Goal: Information Seeking & Learning: Learn about a topic

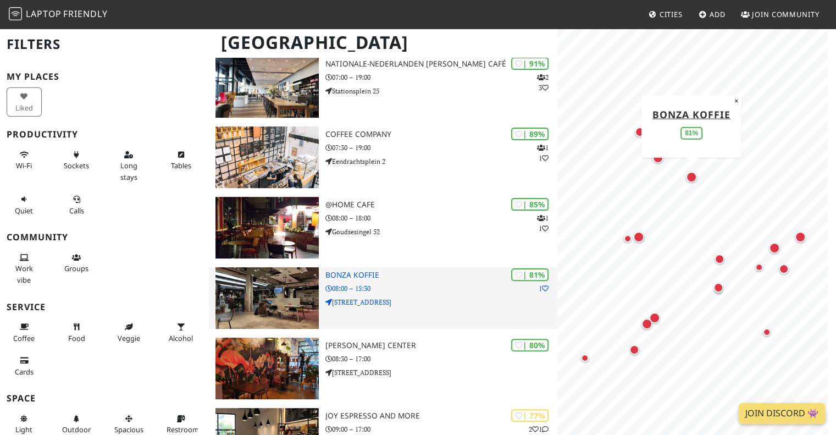
scroll to position [275, 0]
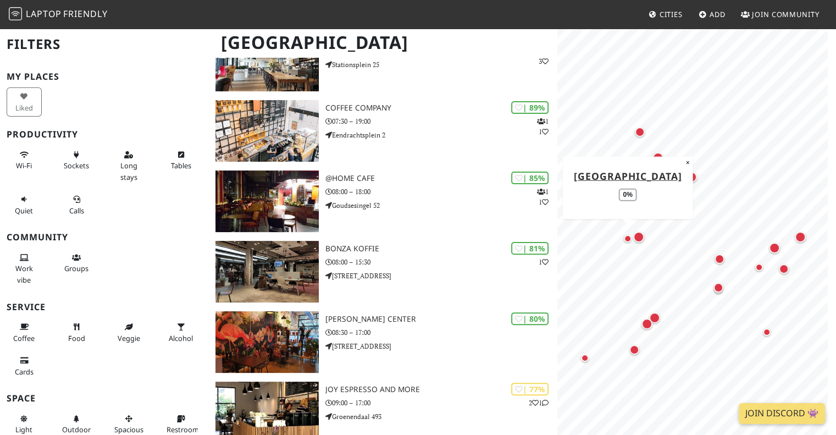
click at [625, 241] on div "Map marker" at bounding box center [628, 239] width 8 height 8
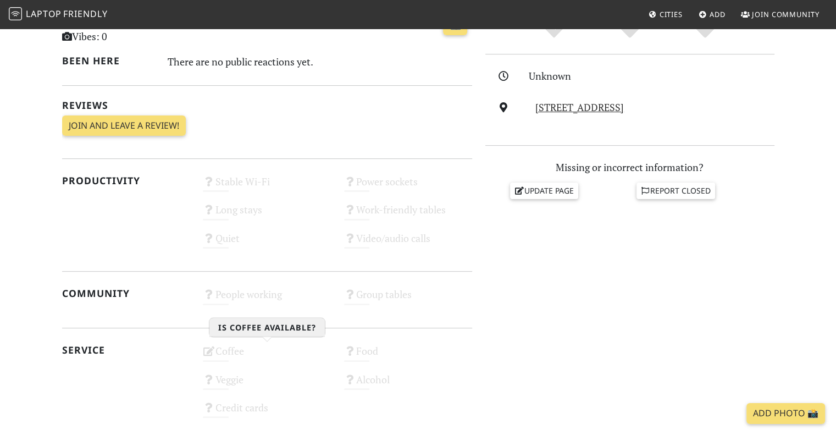
scroll to position [385, 0]
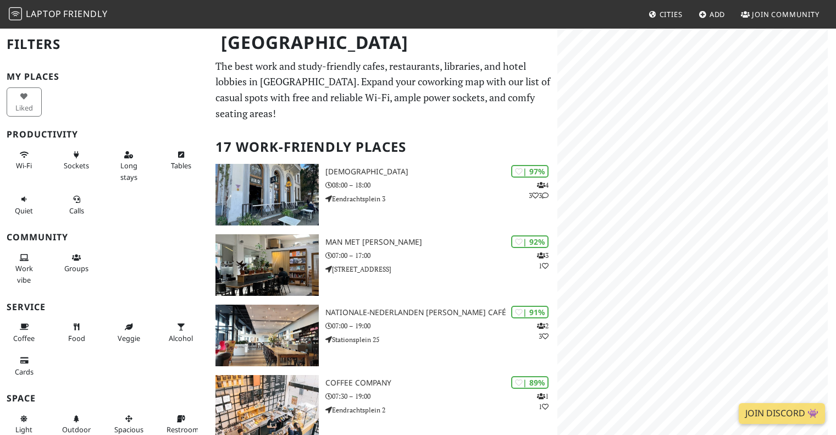
scroll to position [275, 0]
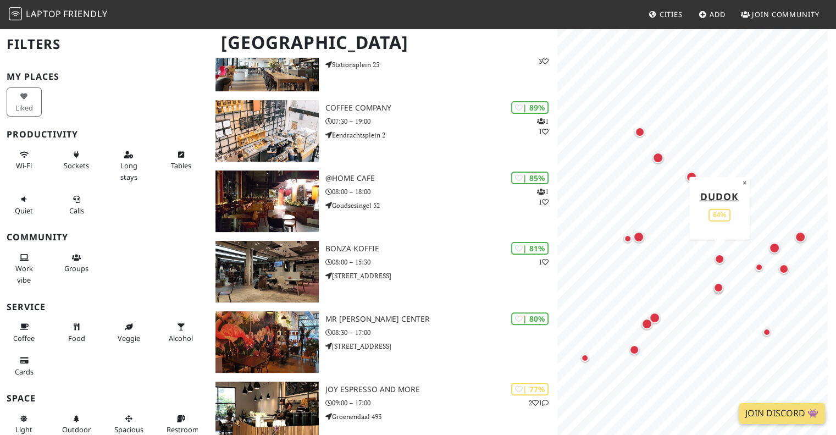
click at [718, 261] on div "Map marker" at bounding box center [720, 259] width 10 height 10
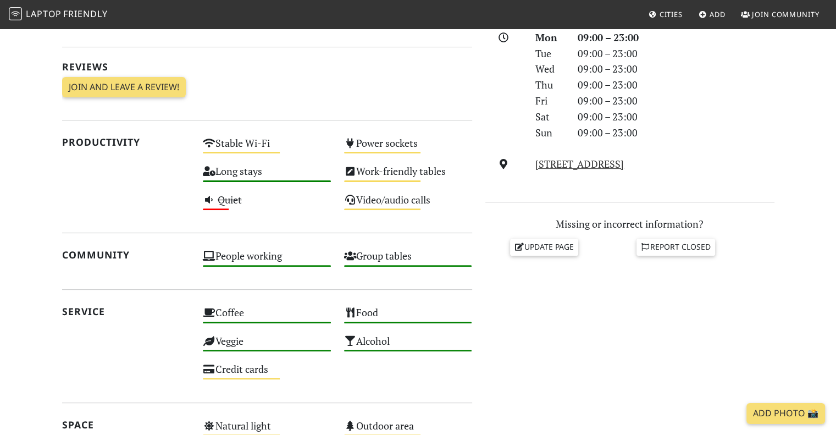
scroll to position [385, 0]
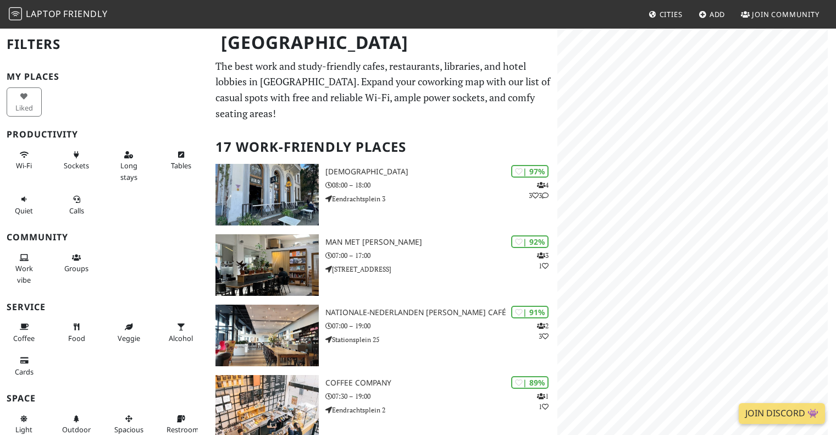
scroll to position [275, 0]
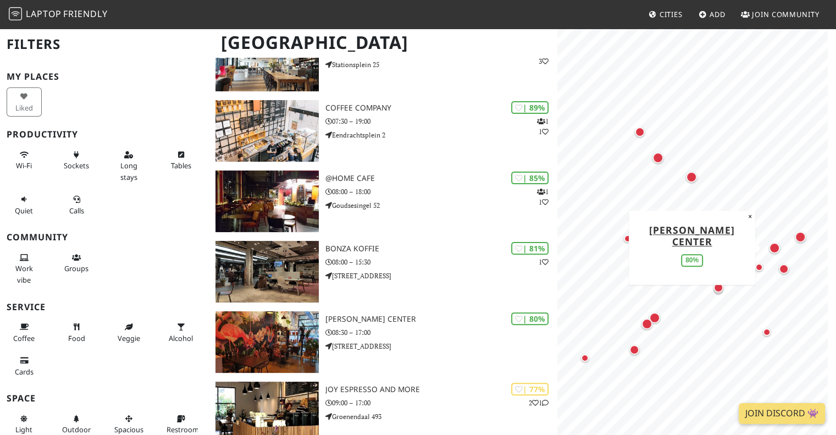
click at [778, 252] on div "Map marker" at bounding box center [774, 247] width 15 height 15
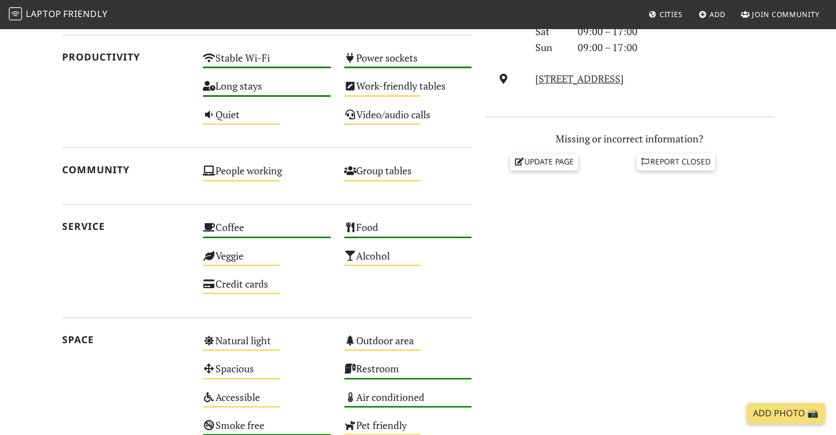
scroll to position [495, 0]
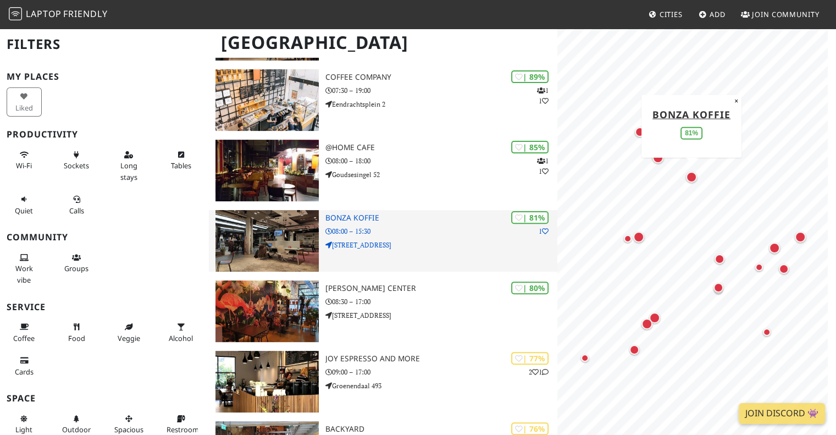
scroll to position [330, 0]
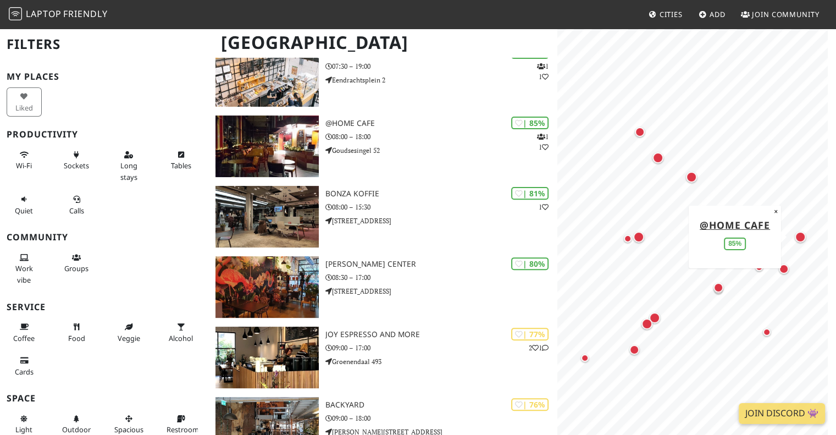
click at [799, 239] on div "Map marker" at bounding box center [800, 236] width 11 height 11
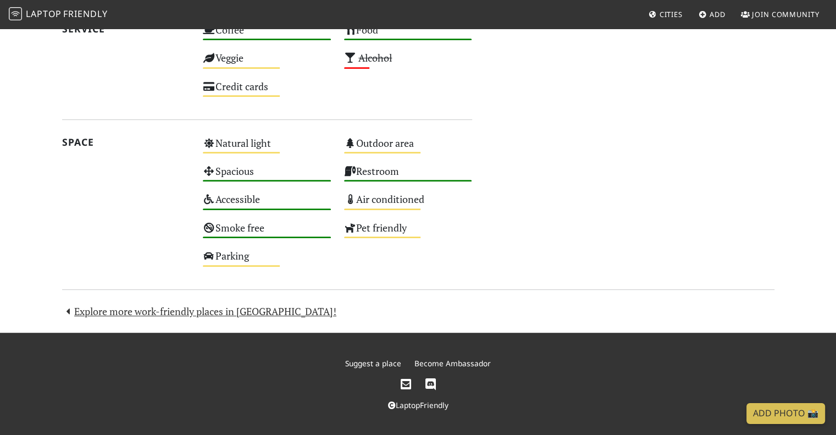
scroll to position [611, 0]
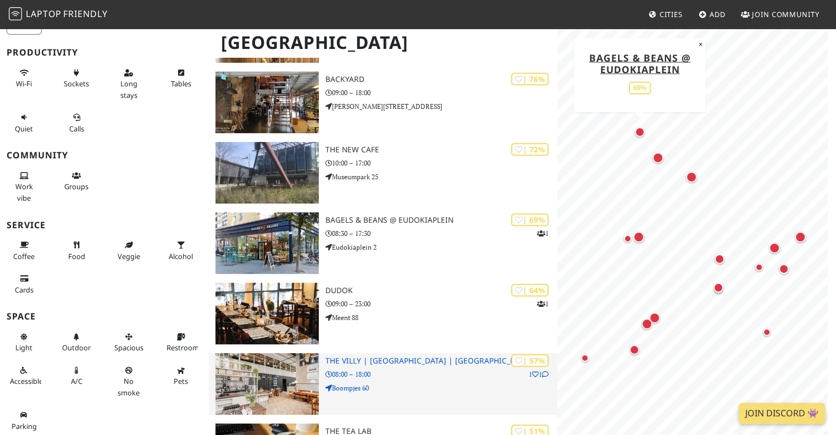
scroll to position [715, 0]
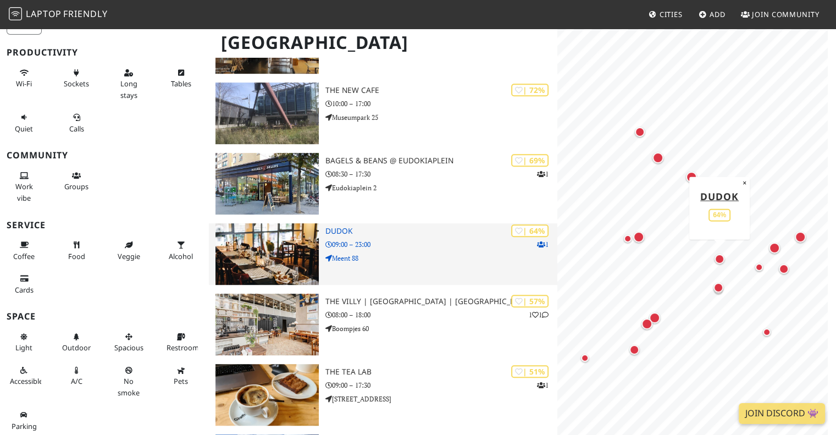
click at [445, 248] on p "09:00 – 23:00" at bounding box center [441, 244] width 233 height 10
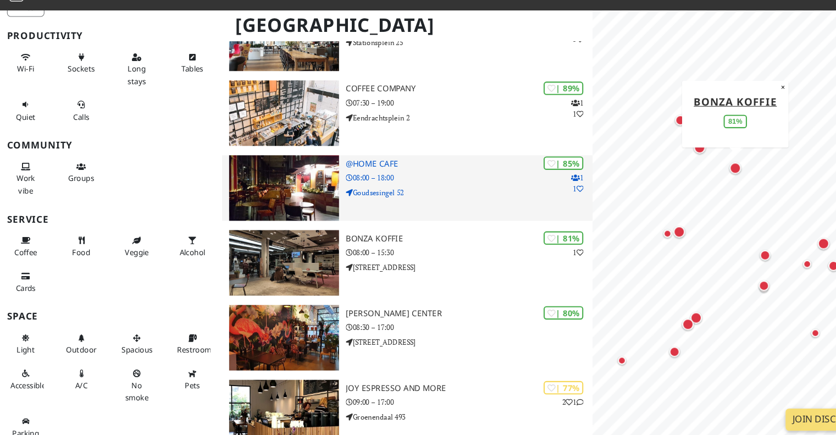
scroll to position [280, 0]
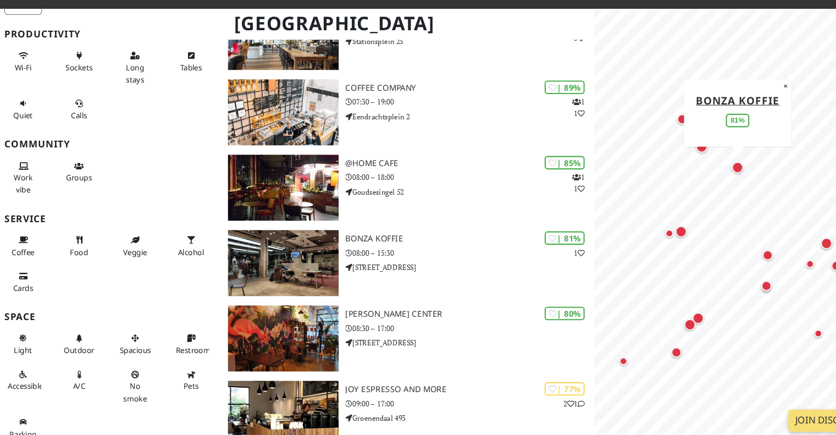
click at [692, 177] on div "Map marker" at bounding box center [691, 177] width 11 height 11
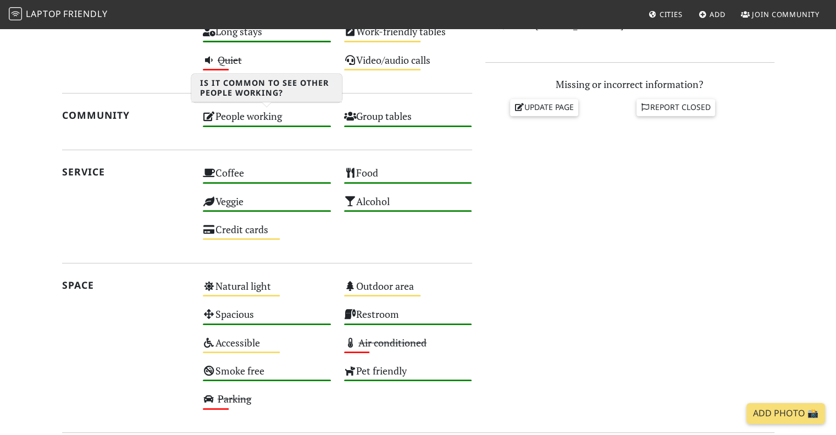
scroll to position [328, 0]
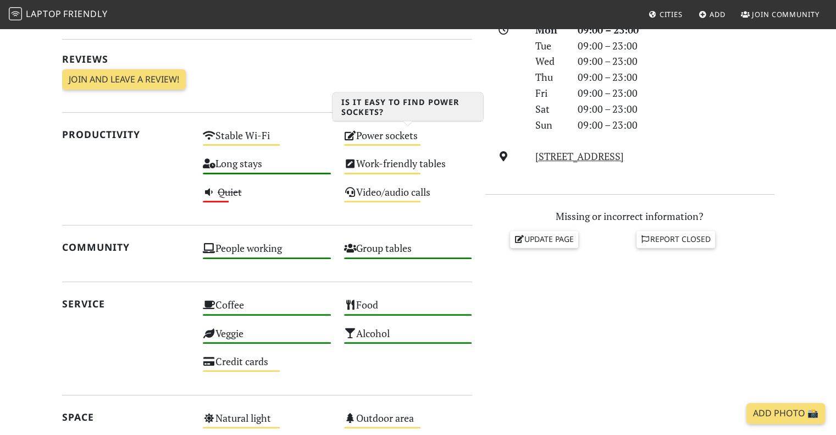
click at [397, 138] on div "Power sockets Medium" at bounding box center [408, 140] width 141 height 28
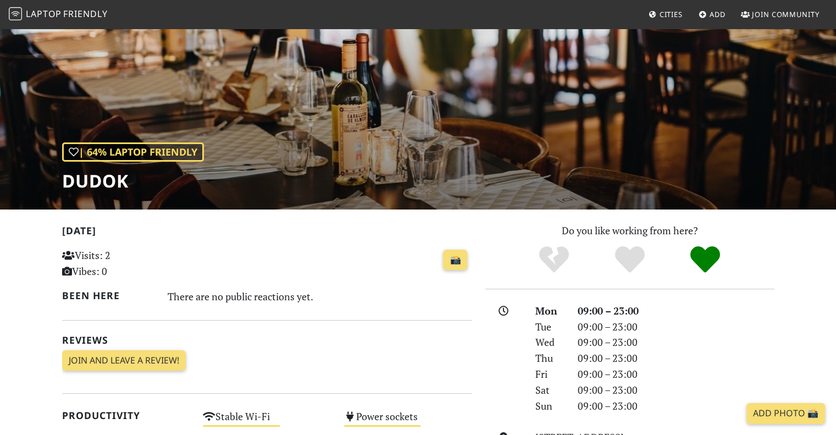
scroll to position [0, 0]
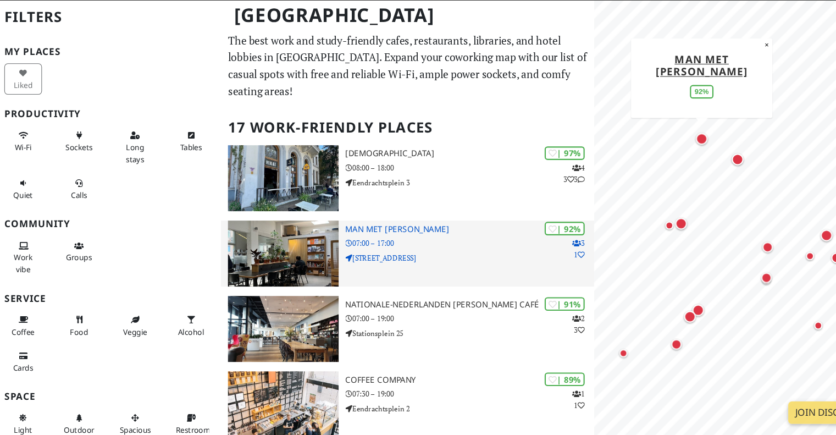
click at [310, 262] on img at bounding box center [267, 265] width 103 height 62
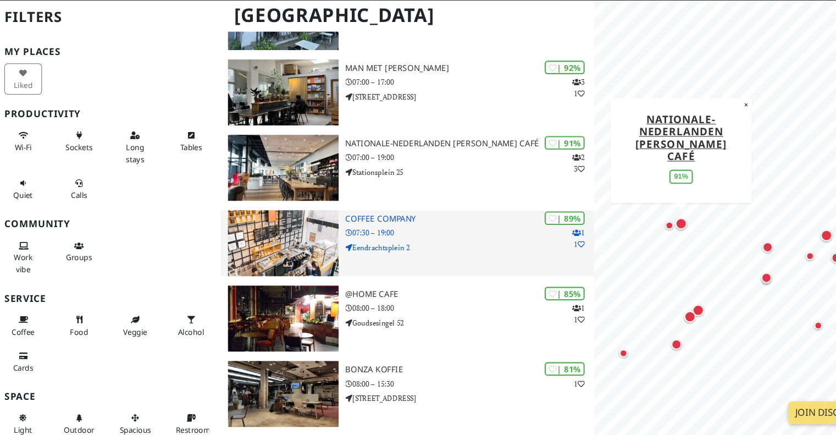
scroll to position [154, 0]
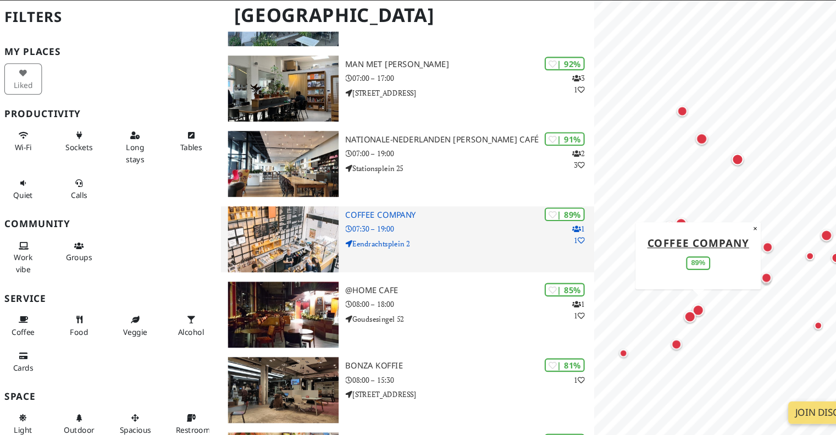
click at [266, 244] on img at bounding box center [267, 252] width 103 height 62
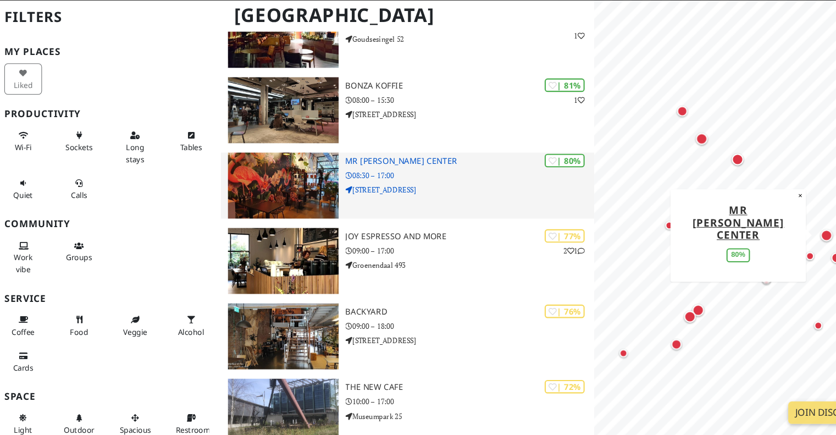
scroll to position [433, 0]
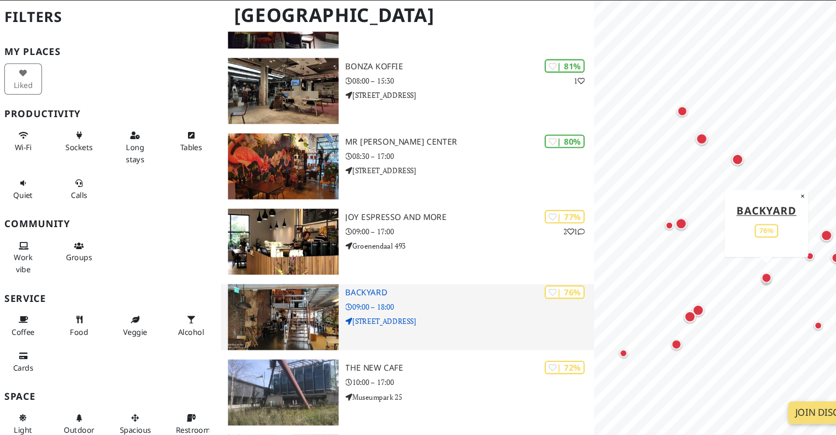
click at [288, 311] on img at bounding box center [267, 325] width 103 height 62
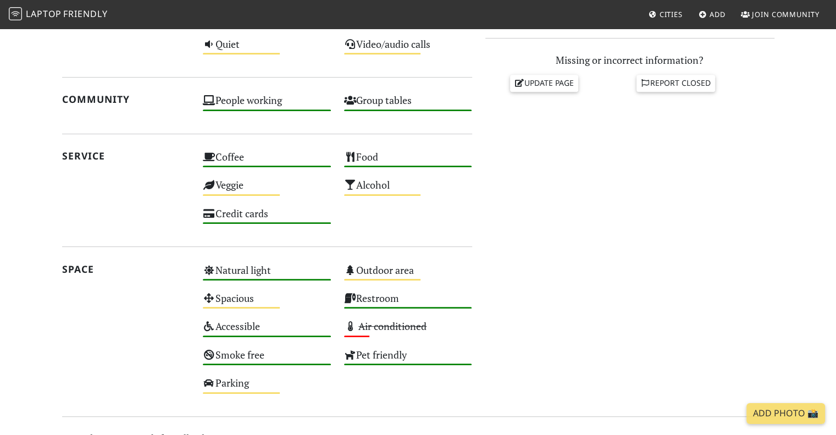
scroll to position [611, 0]
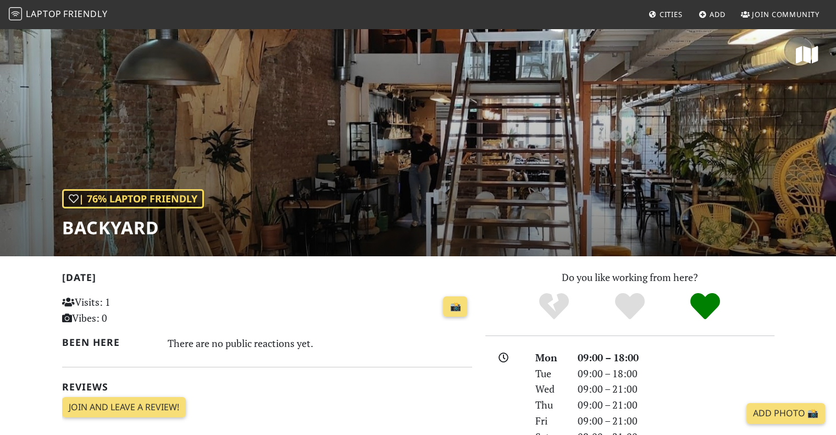
click at [136, 215] on div "| 76% Laptop Friendly BACKYARD" at bounding box center [133, 213] width 142 height 49
click at [136, 229] on h1 "BACKYARD" at bounding box center [133, 227] width 142 height 21
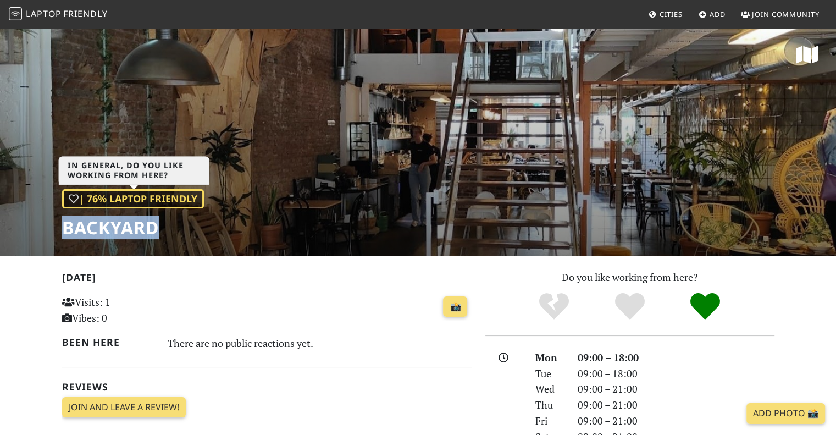
copy h1 "BACKYARD"
